Goal: Information Seeking & Learning: Find specific fact

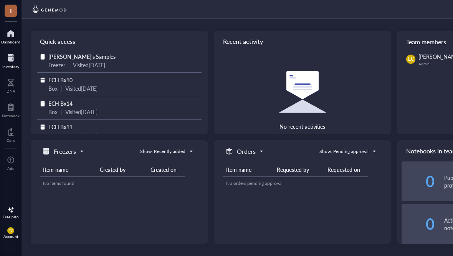
click at [17, 58] on div at bounding box center [10, 58] width 17 height 12
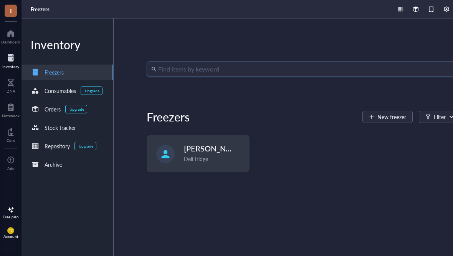
click at [173, 73] on input "search" at bounding box center [316, 69] width 317 height 15
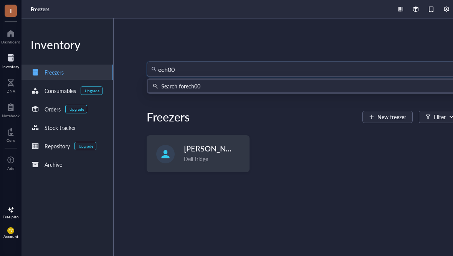
type input "ech006"
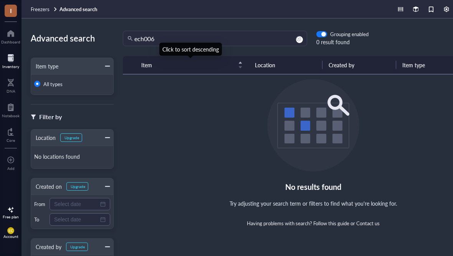
click at [179, 44] on div "Click to sort descending" at bounding box center [190, 49] width 63 height 13
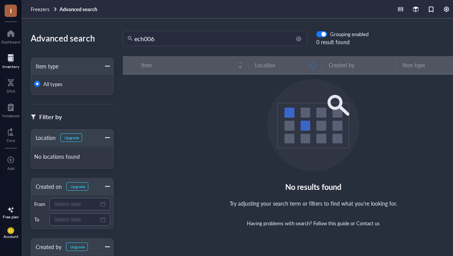
click at [176, 38] on input "ech006" at bounding box center [218, 38] width 168 height 15
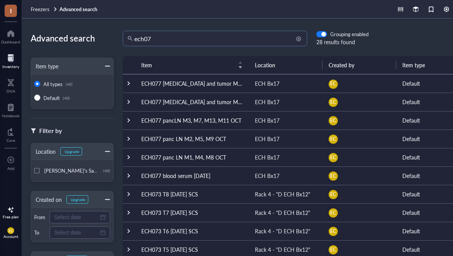
click at [173, 38] on input "ech07" at bounding box center [218, 38] width 168 height 15
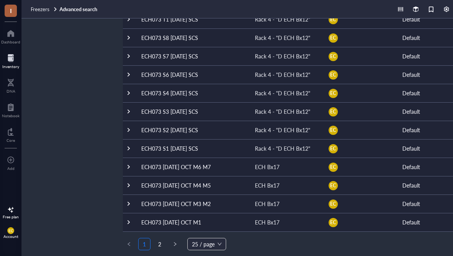
scroll to position [15, 0]
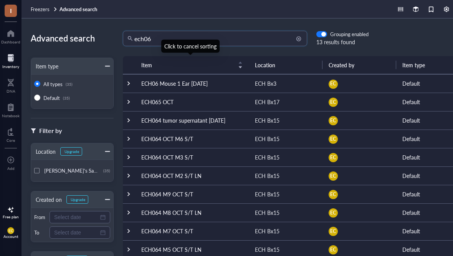
click at [166, 39] on input "ech06" at bounding box center [218, 38] width 168 height 15
type input "ech025"
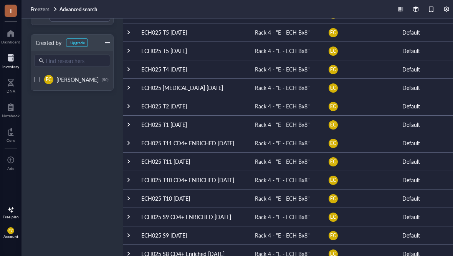
scroll to position [219, 0]
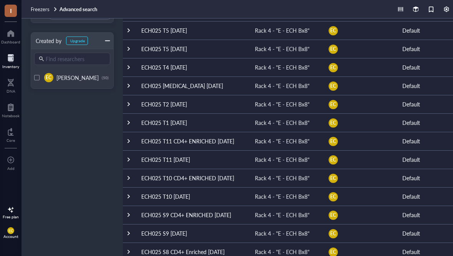
click at [182, 139] on td "ECH025 T11 CD4+ ENRICHED [DATE]" at bounding box center [192, 141] width 114 height 18
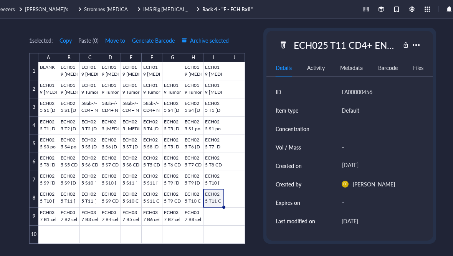
scroll to position [0, 38]
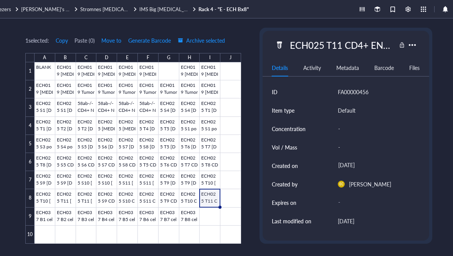
click at [371, 33] on div "ECH025 T11 CD4+ ENRICHED [DATE] Details Activity Metadata Barcode Files ID FA00…" at bounding box center [346, 136] width 167 height 210
click at [368, 45] on div "ECH025 T11 CD4+ ENRICHED [DATE]" at bounding box center [342, 45] width 110 height 16
